Goal: Task Accomplishment & Management: Manage account settings

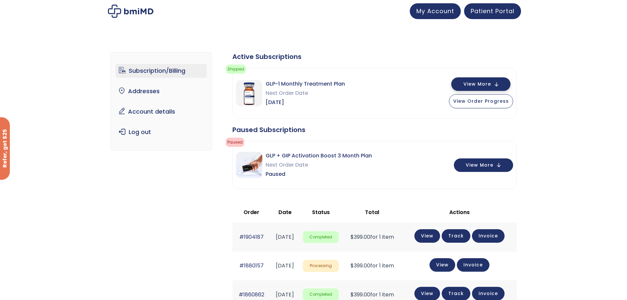
click at [477, 86] on span "View More" at bounding box center [477, 84] width 28 height 4
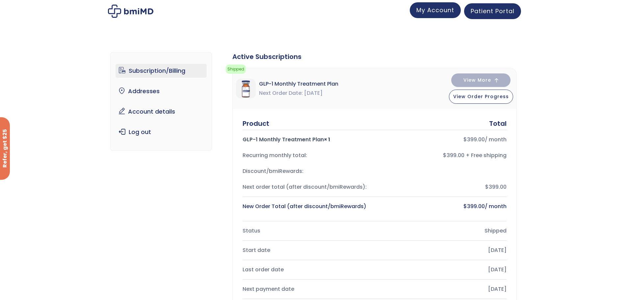
click at [433, 16] on link "My Account" at bounding box center [435, 10] width 51 height 16
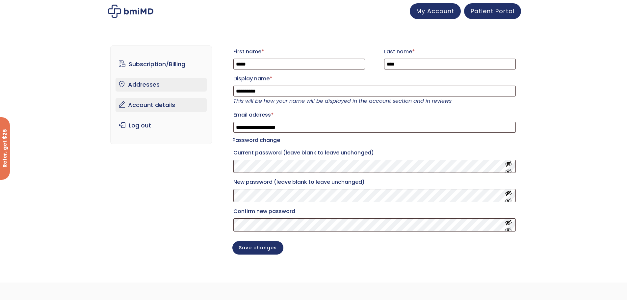
click at [151, 81] on link "Addresses" at bounding box center [160, 85] width 91 height 14
